Goal: Navigation & Orientation: Find specific page/section

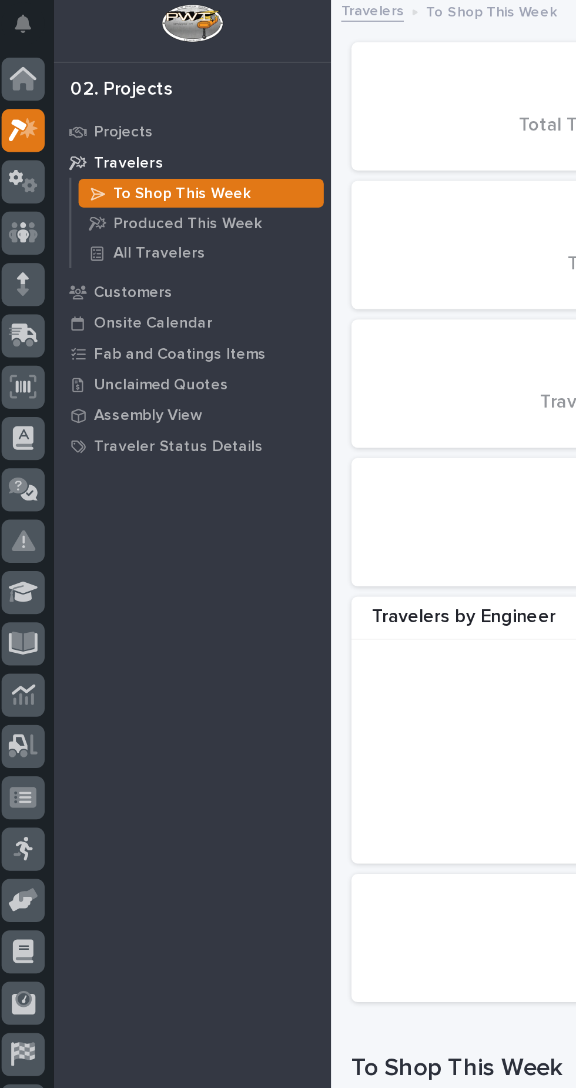
click at [24, 135] on icon at bounding box center [17, 137] width 17 height 12
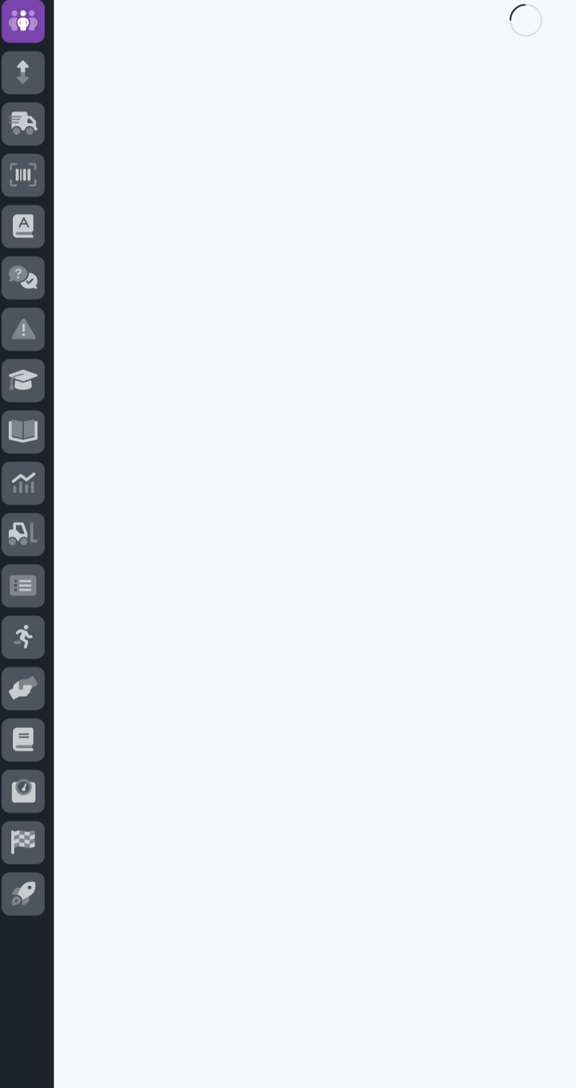
scroll to position [37, 0]
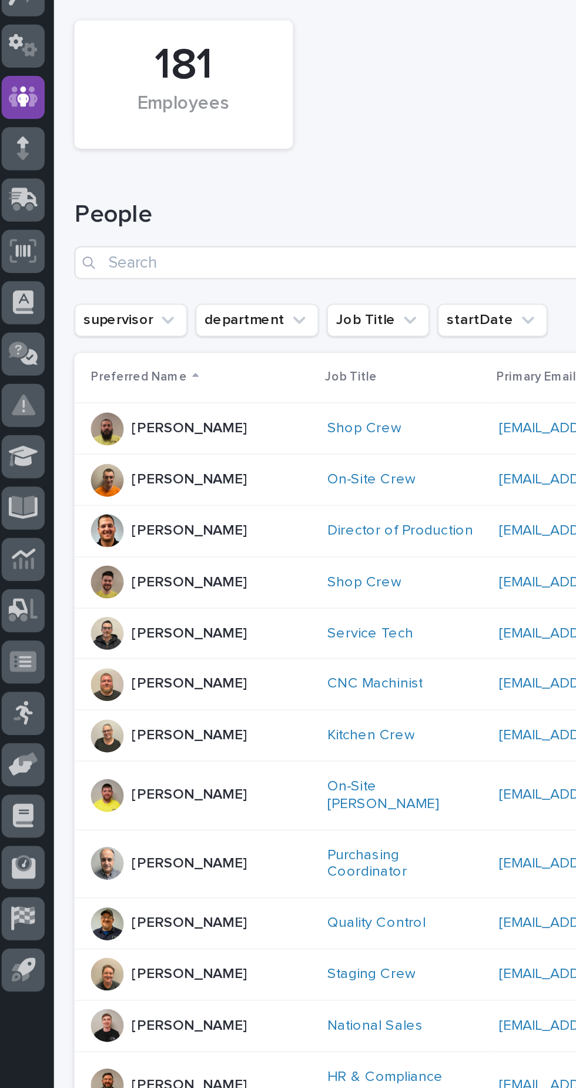
click at [18, 466] on icon at bounding box center [17, 460] width 15 height 14
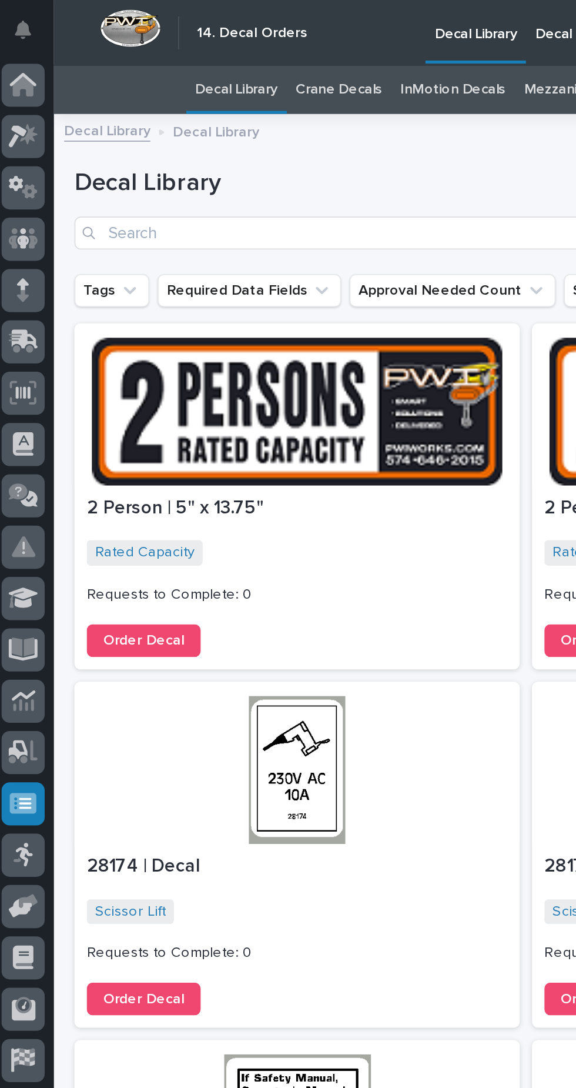
click at [26, 44] on div at bounding box center [17, 48] width 25 height 25
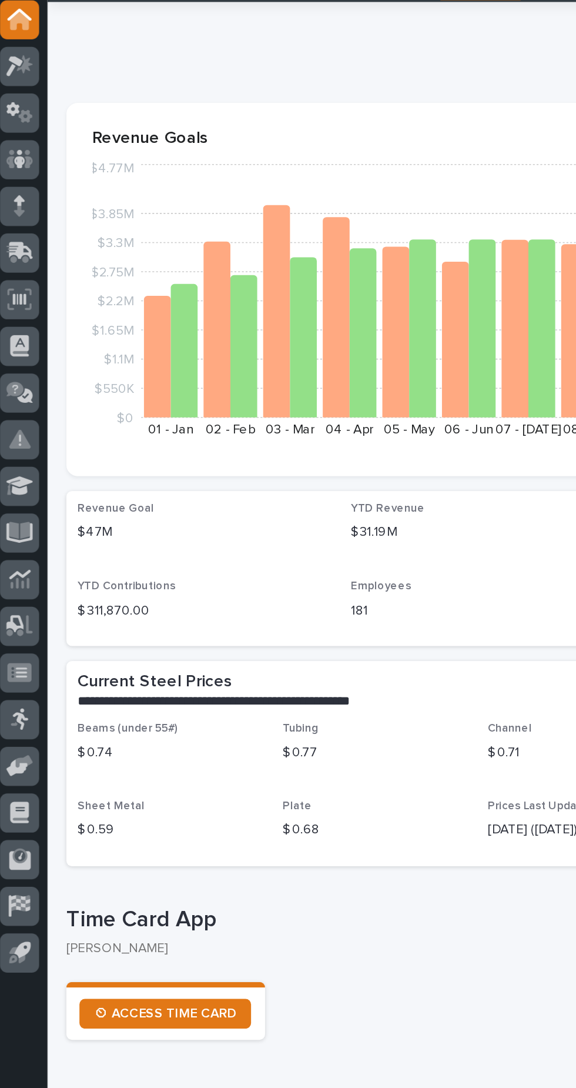
click at [18, 136] on icon at bounding box center [17, 137] width 7 height 12
